Goal: Register for event/course: Sign up to attend an event or enroll in a course

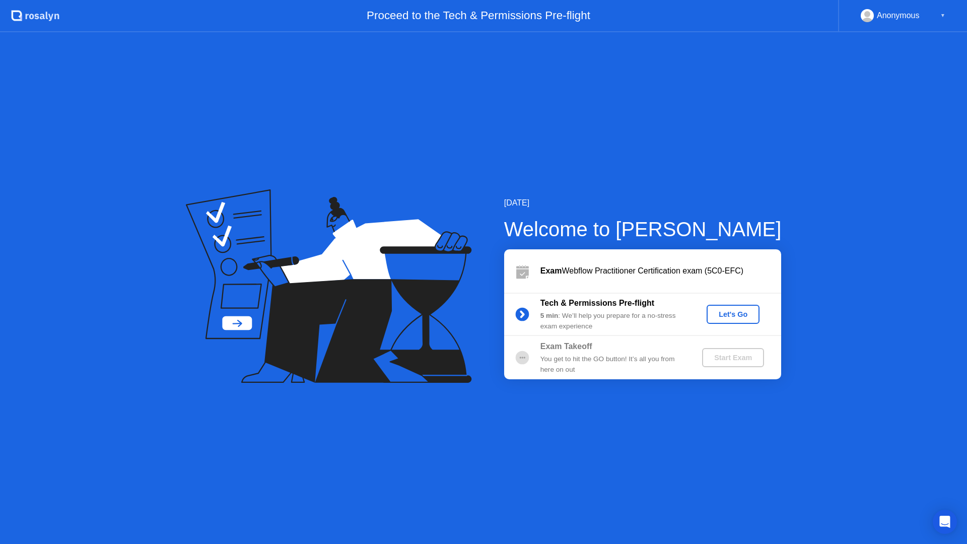
click at [735, 312] on div "Let's Go" at bounding box center [733, 314] width 45 height 8
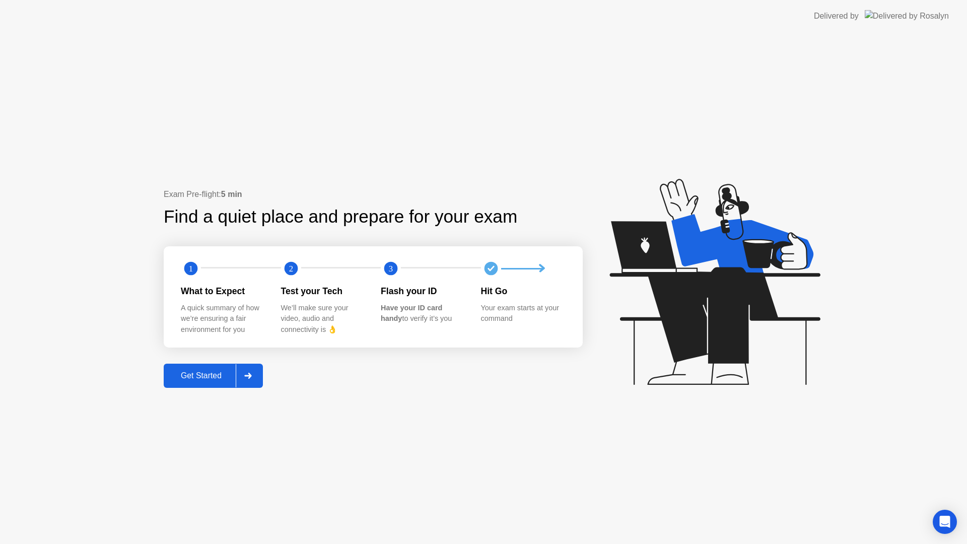
click at [205, 376] on div "Get Started" at bounding box center [201, 375] width 69 height 9
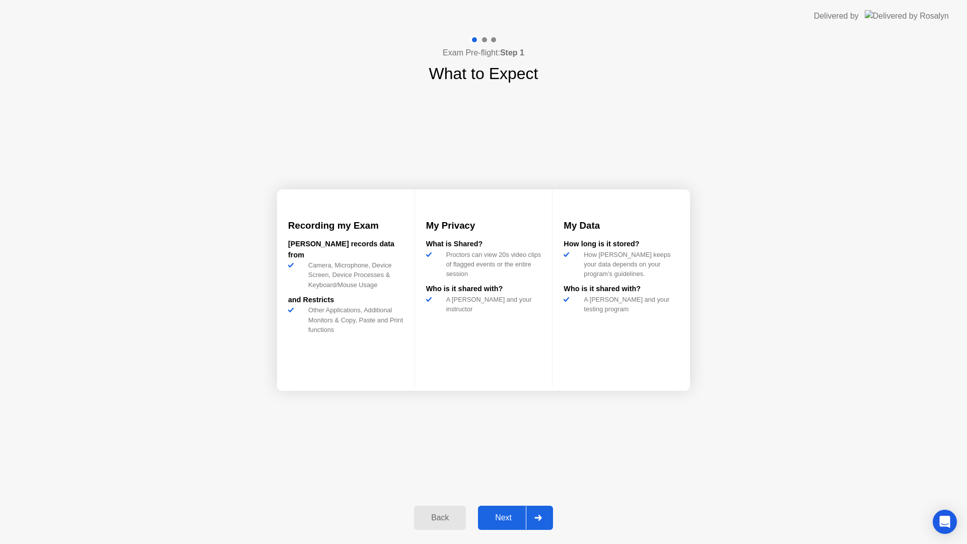
click at [509, 516] on div "Next" at bounding box center [503, 517] width 45 height 9
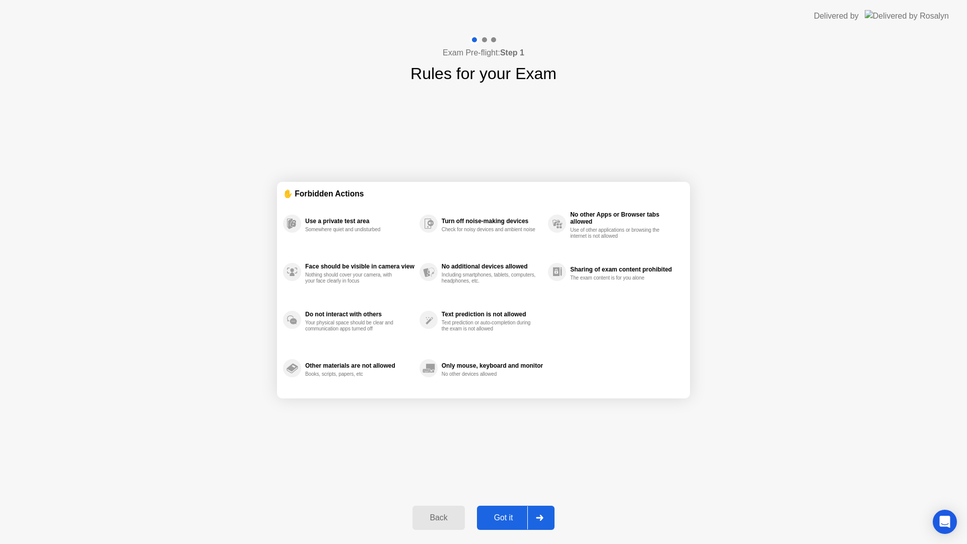
click at [510, 517] on div "Got it" at bounding box center [503, 517] width 47 height 9
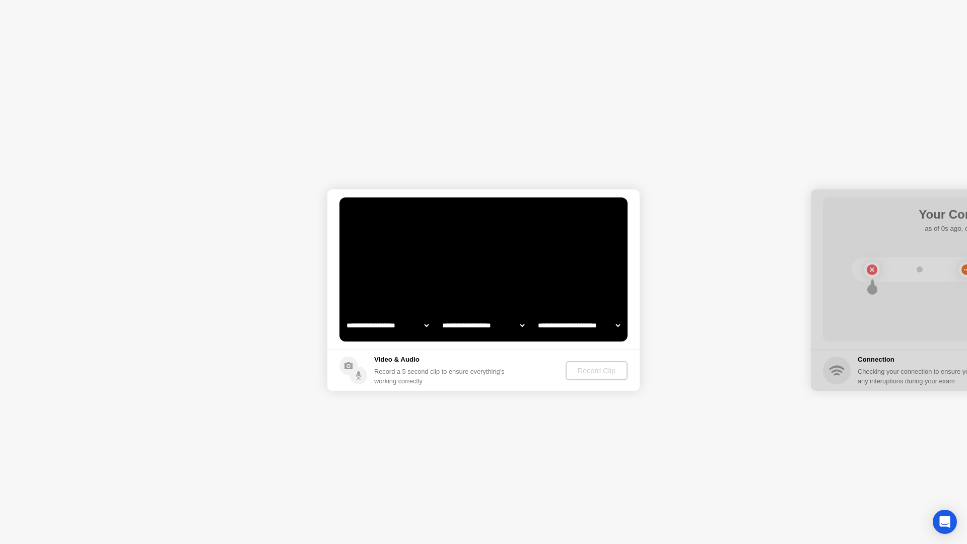
select select "**********"
select select "*******"
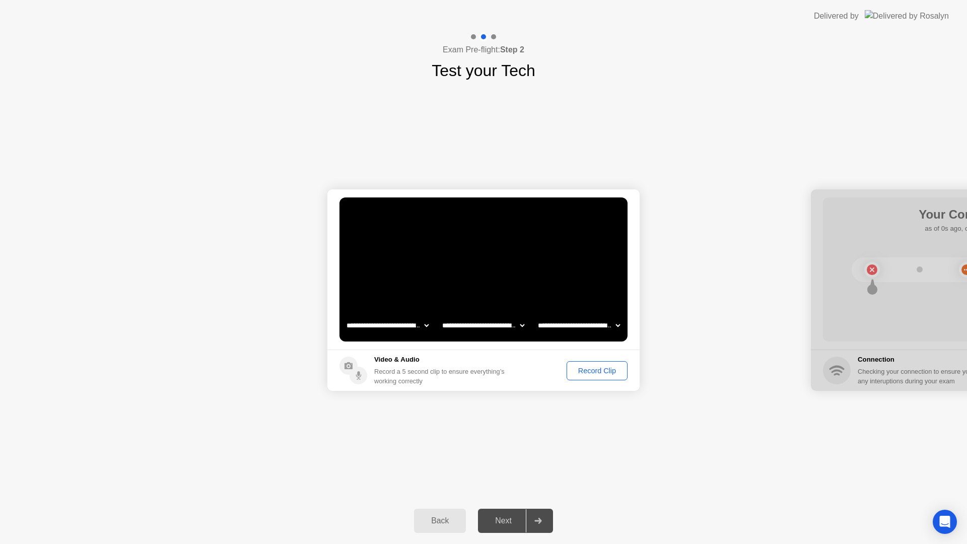
click at [489, 518] on div "Next" at bounding box center [503, 520] width 45 height 9
click at [590, 372] on div "Record Clip" at bounding box center [597, 371] width 54 height 8
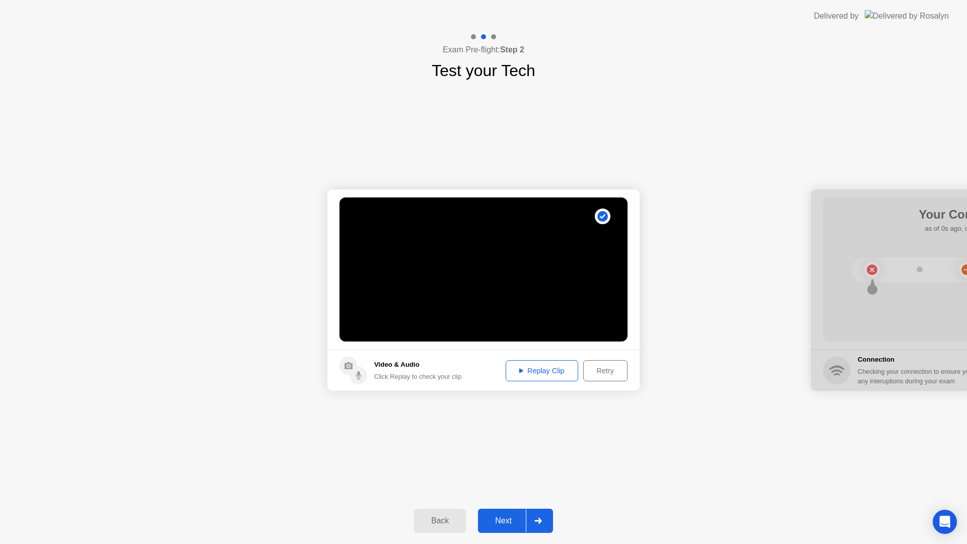
click at [502, 525] on div "Next" at bounding box center [503, 520] width 45 height 9
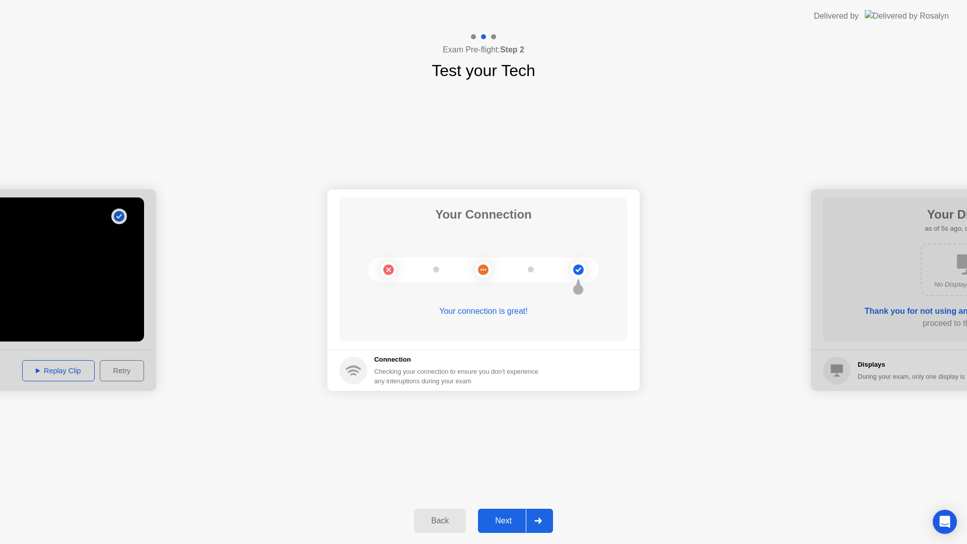
click at [505, 527] on button "Next" at bounding box center [515, 521] width 75 height 24
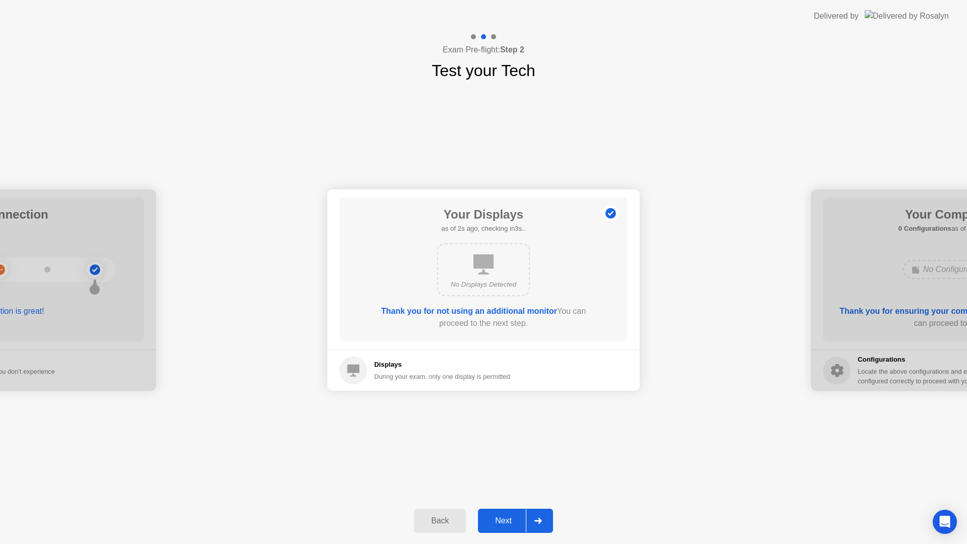
click at [509, 525] on div "Next" at bounding box center [503, 520] width 45 height 9
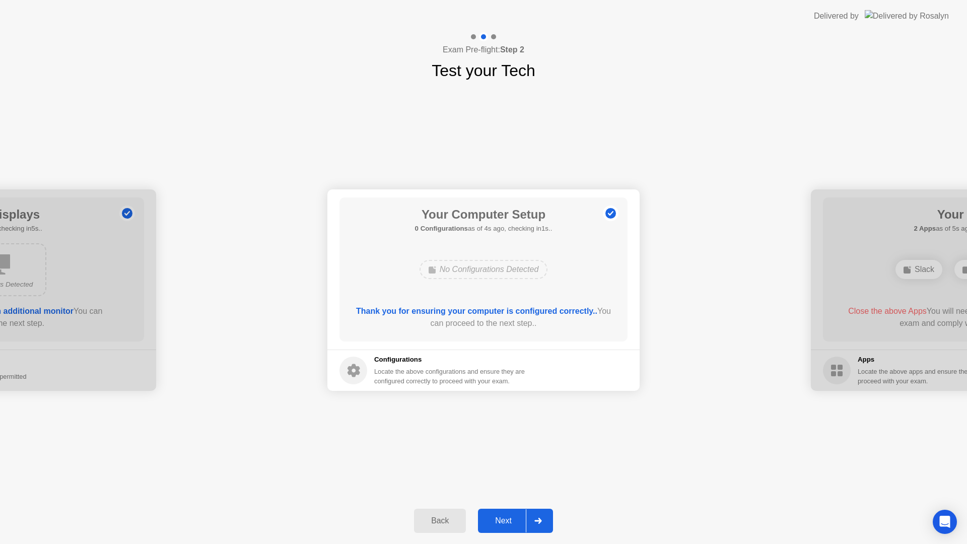
click at [509, 525] on div "Next" at bounding box center [503, 520] width 45 height 9
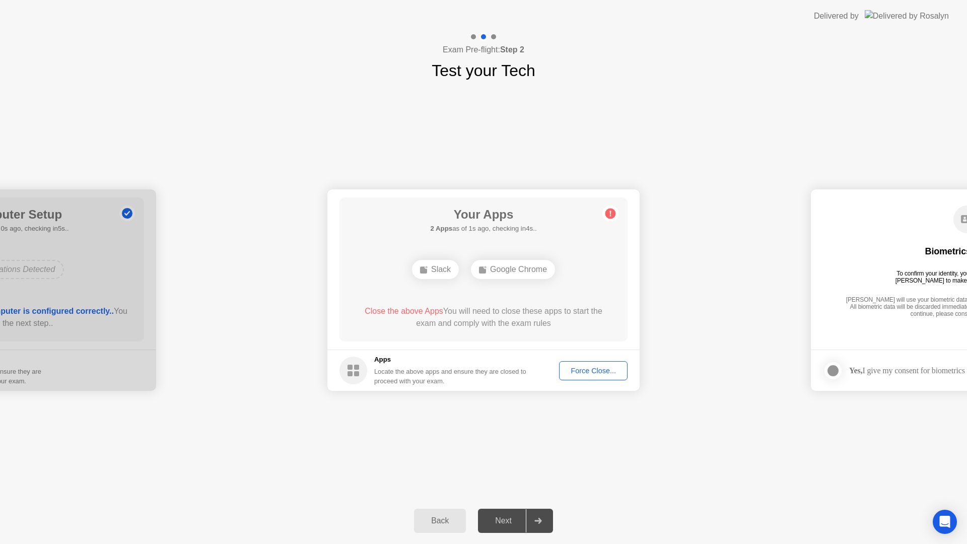
click at [580, 367] on div "Force Close..." at bounding box center [593, 371] width 61 height 8
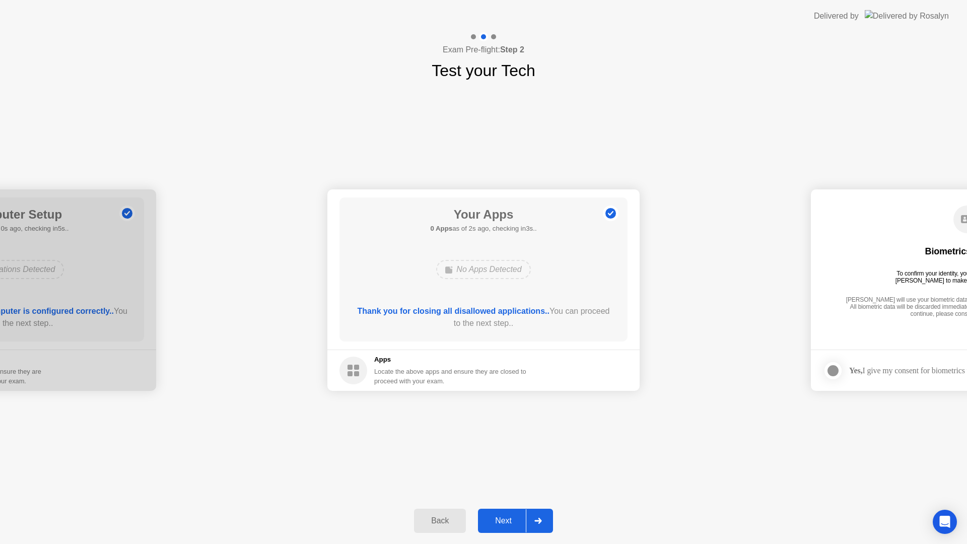
click at [510, 520] on div "Next" at bounding box center [503, 520] width 45 height 9
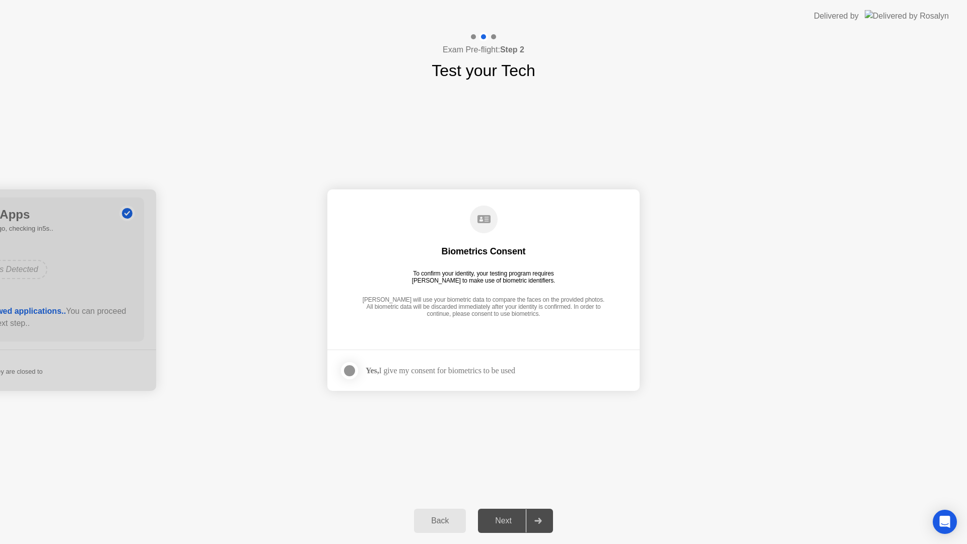
click at [453, 374] on div "Yes, I give my consent for biometrics to be used" at bounding box center [441, 371] width 150 height 10
click at [449, 365] on div "Yes, I give my consent for biometrics to be used" at bounding box center [428, 371] width 176 height 20
click at [344, 368] on div at bounding box center [350, 371] width 12 height 12
click at [497, 524] on div "Next" at bounding box center [503, 520] width 45 height 9
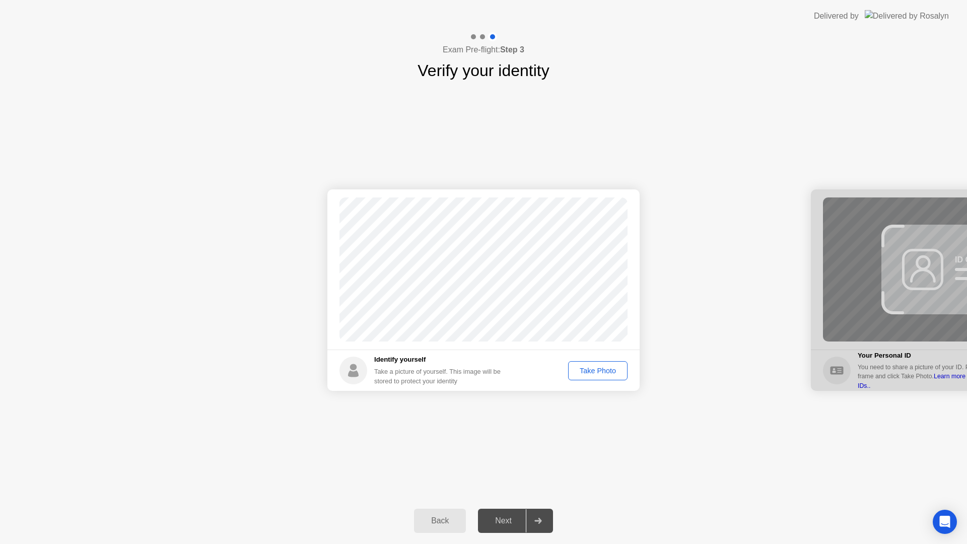
click at [861, 269] on div at bounding box center [967, 290] width 312 height 202
click at [596, 369] on div "Take Photo" at bounding box center [598, 371] width 52 height 8
click at [494, 521] on div "Next" at bounding box center [503, 520] width 45 height 9
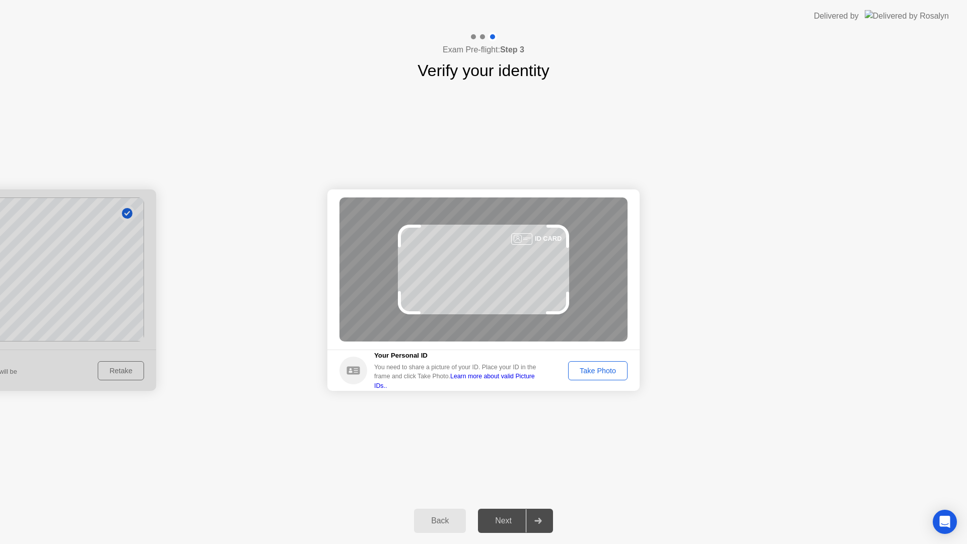
click at [595, 367] on div "Take Photo" at bounding box center [598, 371] width 52 height 8
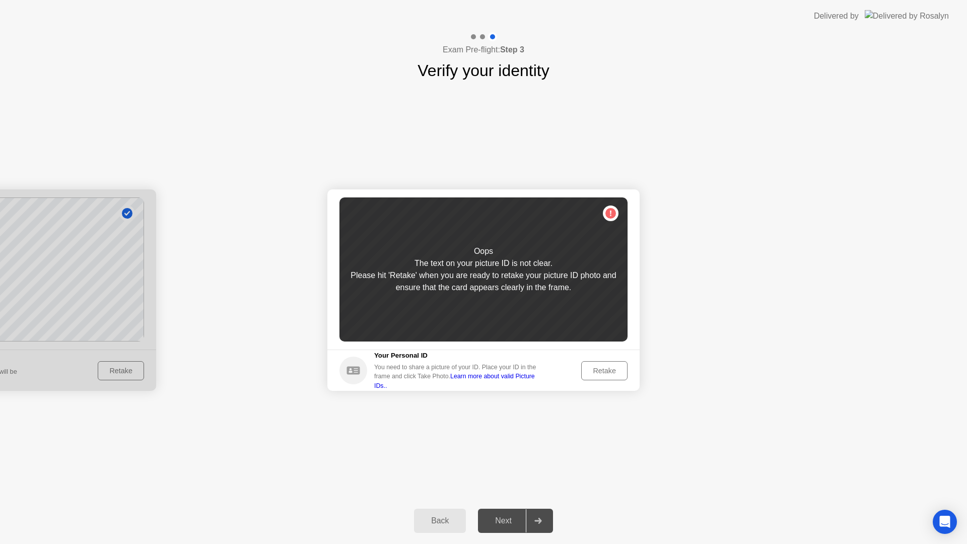
click at [598, 372] on div "Retake" at bounding box center [604, 371] width 39 height 8
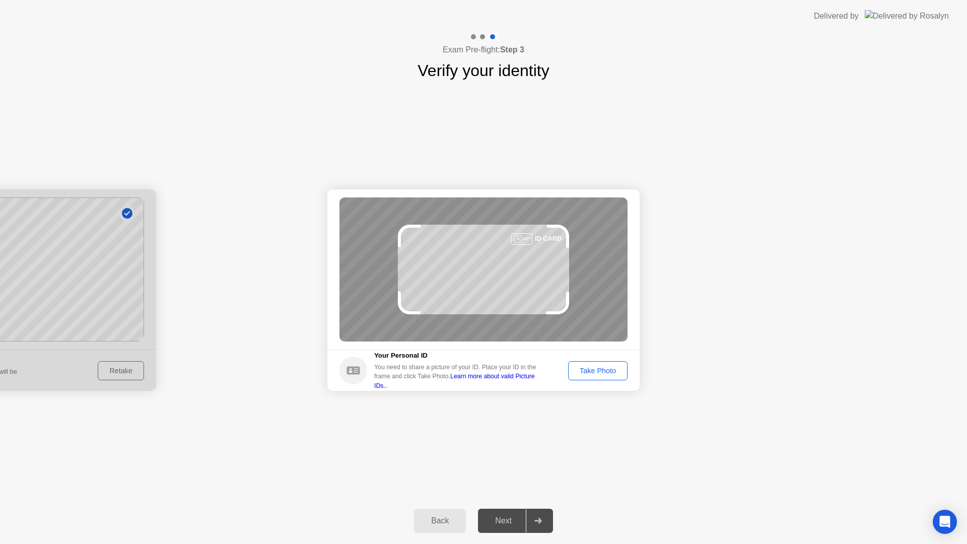
click at [603, 373] on div "Take Photo" at bounding box center [598, 371] width 52 height 8
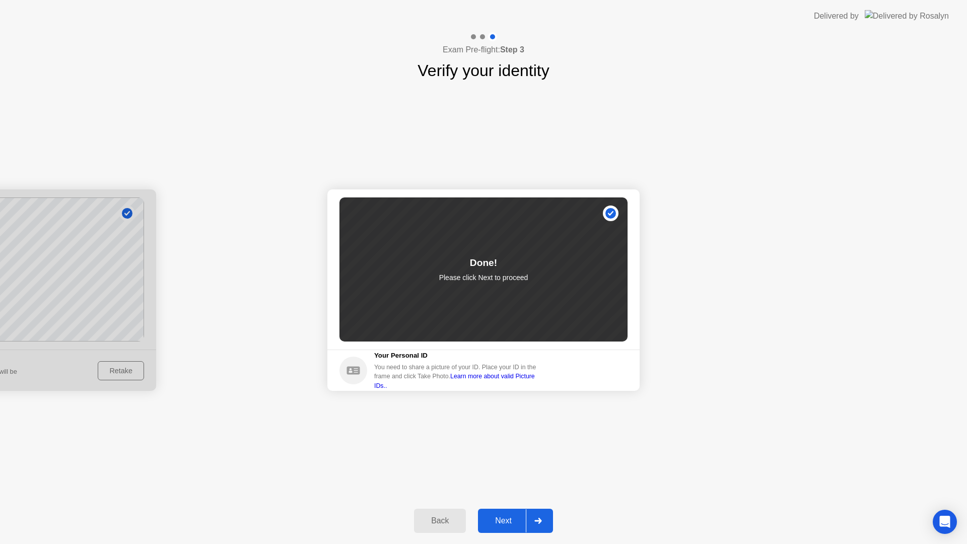
click at [507, 522] on div "Next" at bounding box center [503, 520] width 45 height 9
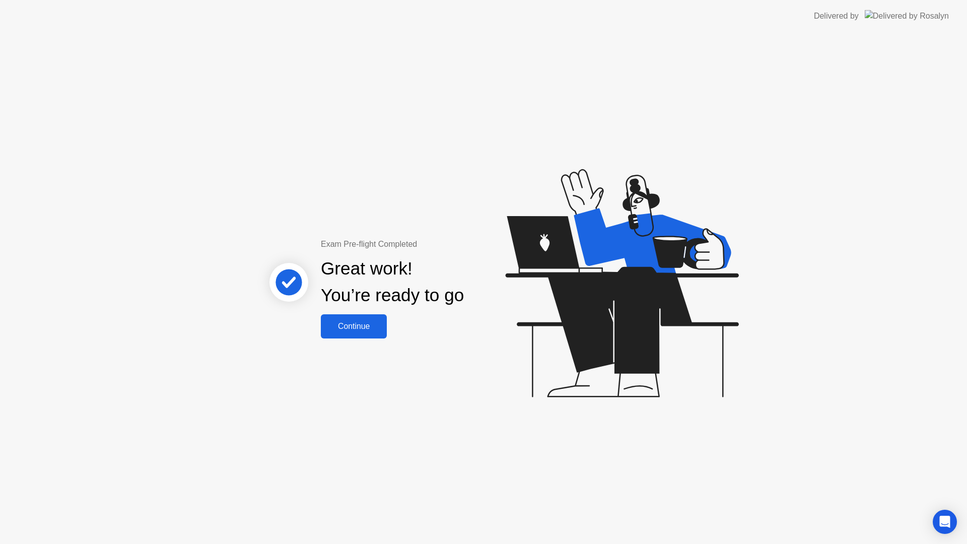
click at [361, 324] on div "Continue" at bounding box center [354, 326] width 60 height 9
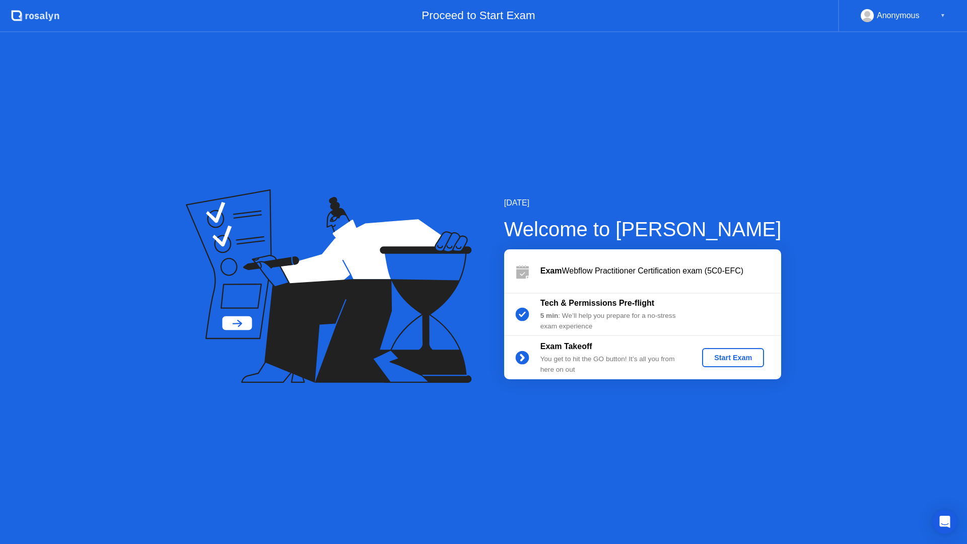
click at [734, 357] on div "Start Exam" at bounding box center [733, 358] width 54 height 8
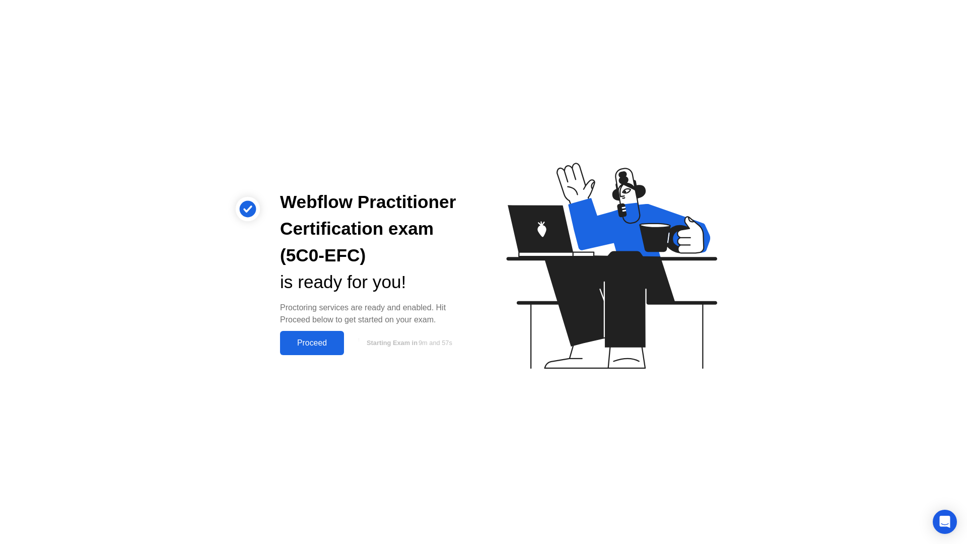
click at [327, 345] on div "Proceed" at bounding box center [312, 343] width 58 height 9
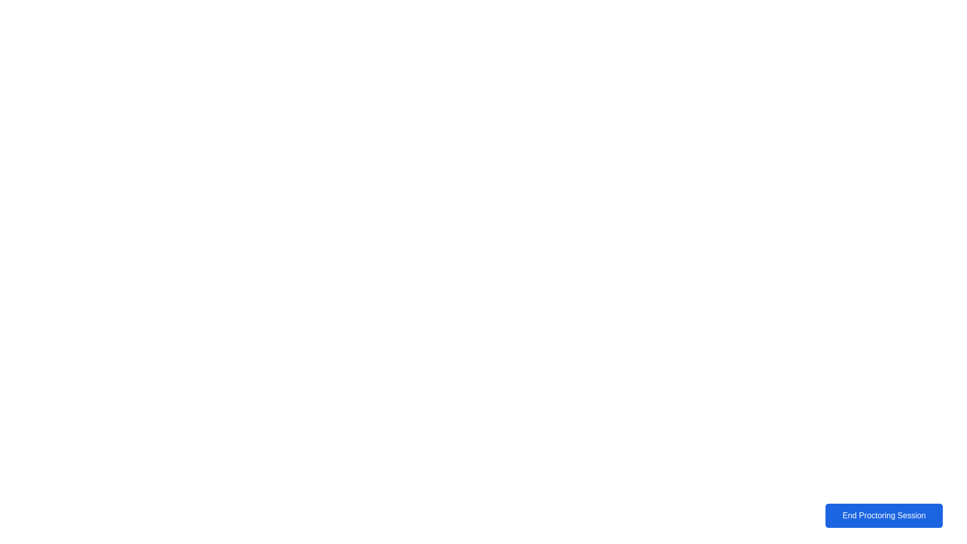
click at [910, 514] on div "End Proctoring Session" at bounding box center [884, 515] width 111 height 9
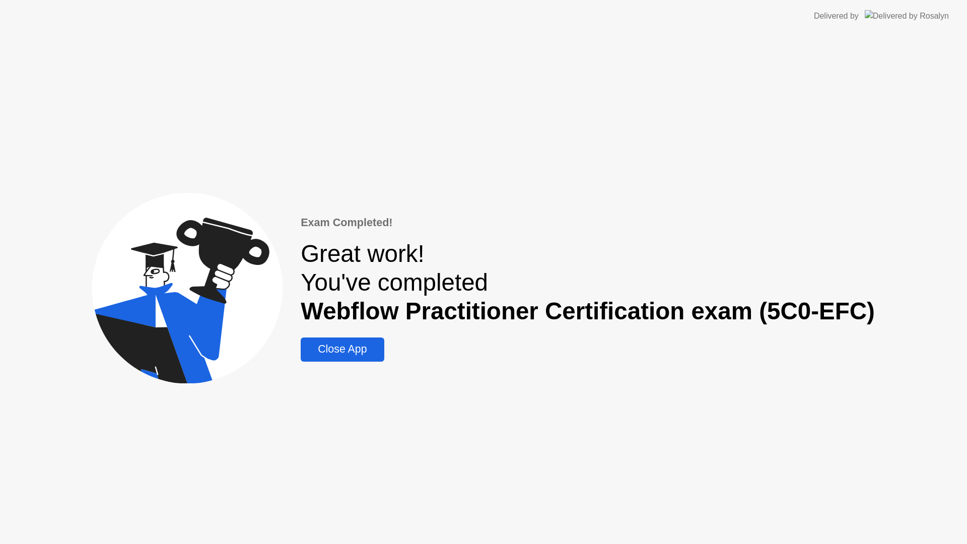
click at [348, 349] on div "Close App" at bounding box center [342, 349] width 77 height 13
